Goal: Use online tool/utility: Utilize a website feature to perform a specific function

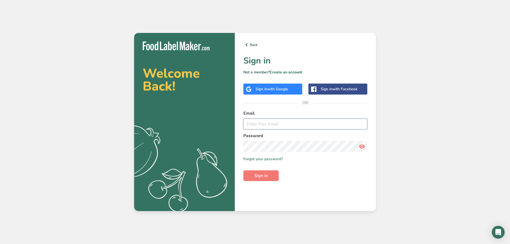
type input "bill@puredelitebev.com"
click at [262, 182] on div "Back Sign in Not a member? Create an account Sign in with Google Sign in with F…" at bounding box center [305, 122] width 141 height 178
click at [263, 177] on span "Sign in" at bounding box center [260, 175] width 13 height 6
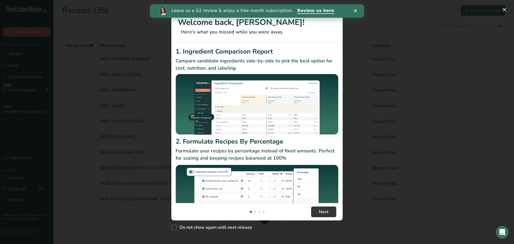
click at [356, 11] on icon "Close" at bounding box center [355, 10] width 3 height 3
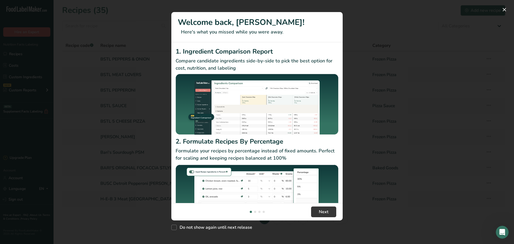
click at [438, 44] on div "New Features" at bounding box center [257, 122] width 514 height 244
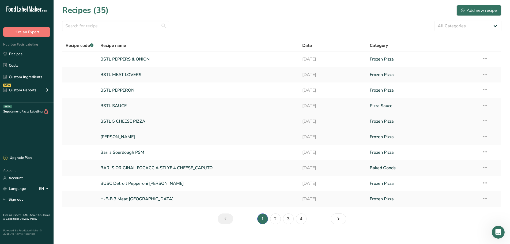
click at [125, 122] on link "BSTL 5 CHEESE PIZZA" at bounding box center [198, 121] width 196 height 11
click at [118, 91] on link "BSTL PEPPERONI" at bounding box center [198, 90] width 196 height 11
click at [124, 74] on link "BSTL MEAT LOVERS" at bounding box center [198, 74] width 196 height 11
click at [121, 56] on link "BSTL PEPPERS & ONION" at bounding box center [198, 59] width 196 height 11
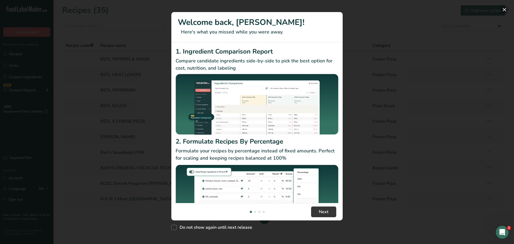
click at [505, 8] on button "New Features" at bounding box center [504, 9] width 9 height 9
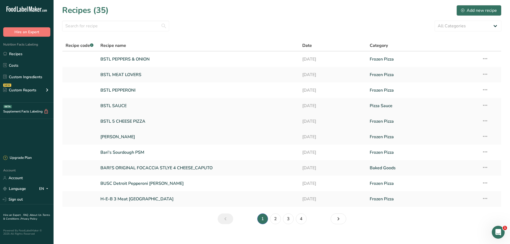
click at [127, 119] on link "BSTL 5 CHEESE PIZZA" at bounding box center [198, 121] width 196 height 11
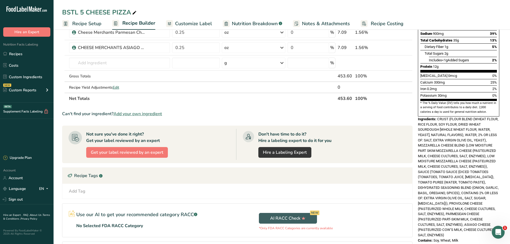
scroll to position [107, 0]
